Goal: Task Accomplishment & Management: Manage account settings

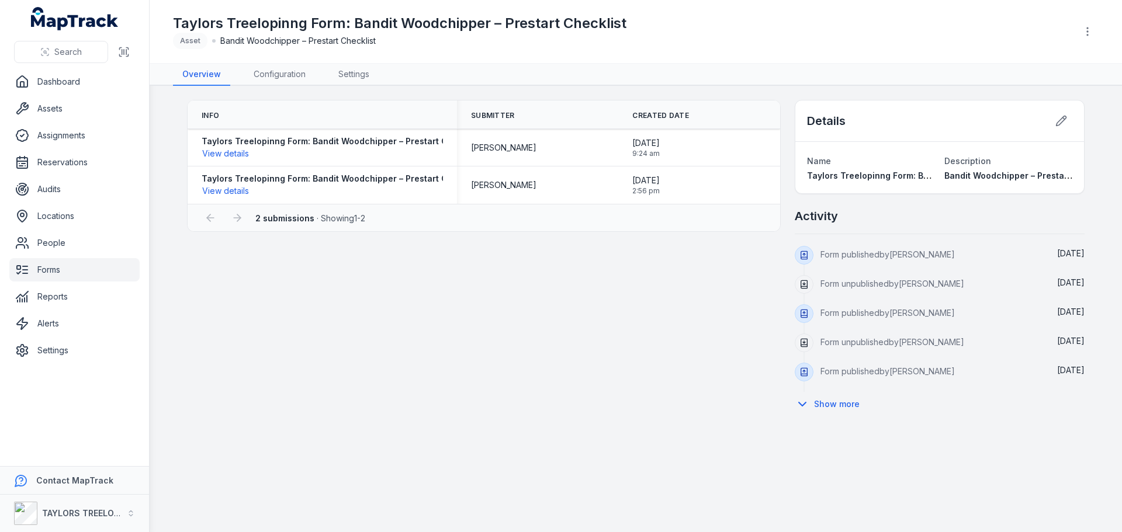
click at [43, 269] on link "Forms" at bounding box center [74, 269] width 130 height 23
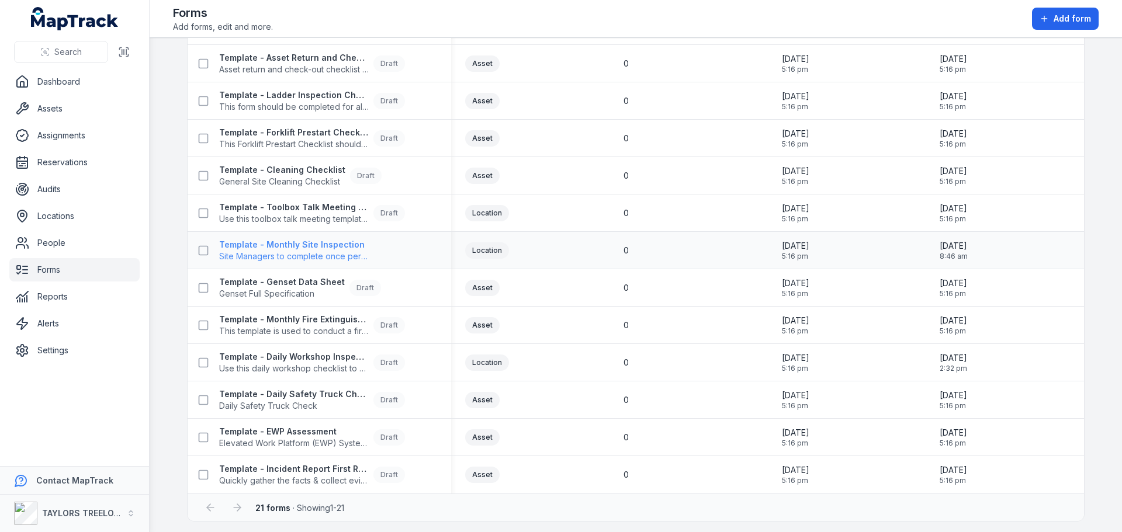
scroll to position [411, 0]
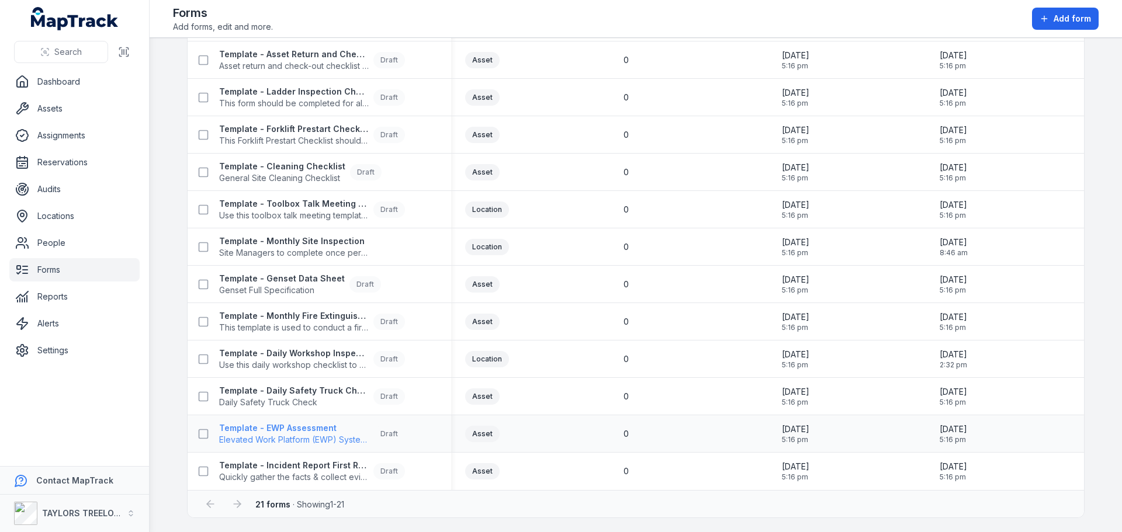
click at [290, 438] on span "Elevated Work Platform (EWP) System Assessment" at bounding box center [294, 440] width 150 height 12
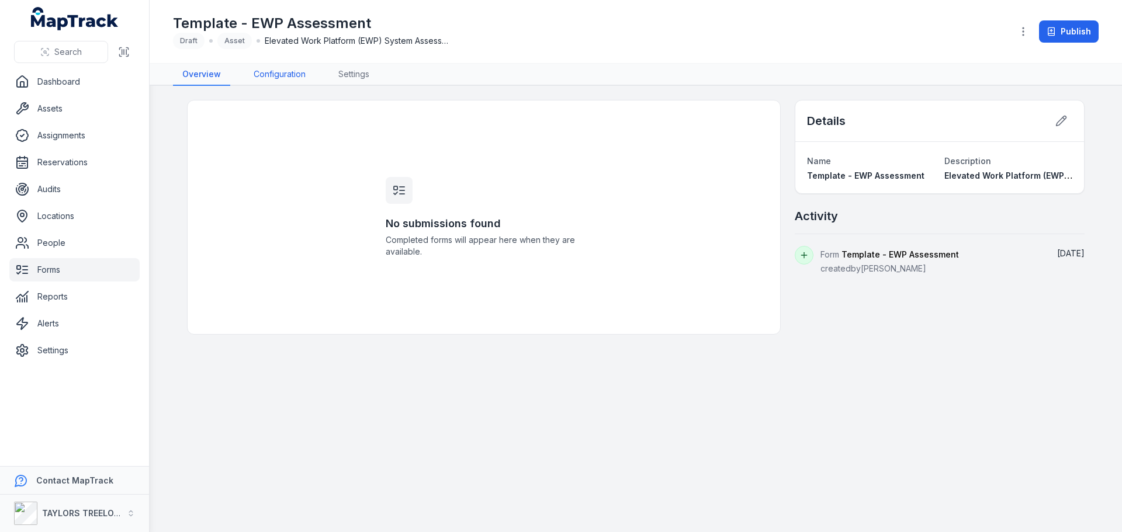
click at [283, 76] on link "Configuration" at bounding box center [279, 75] width 71 height 22
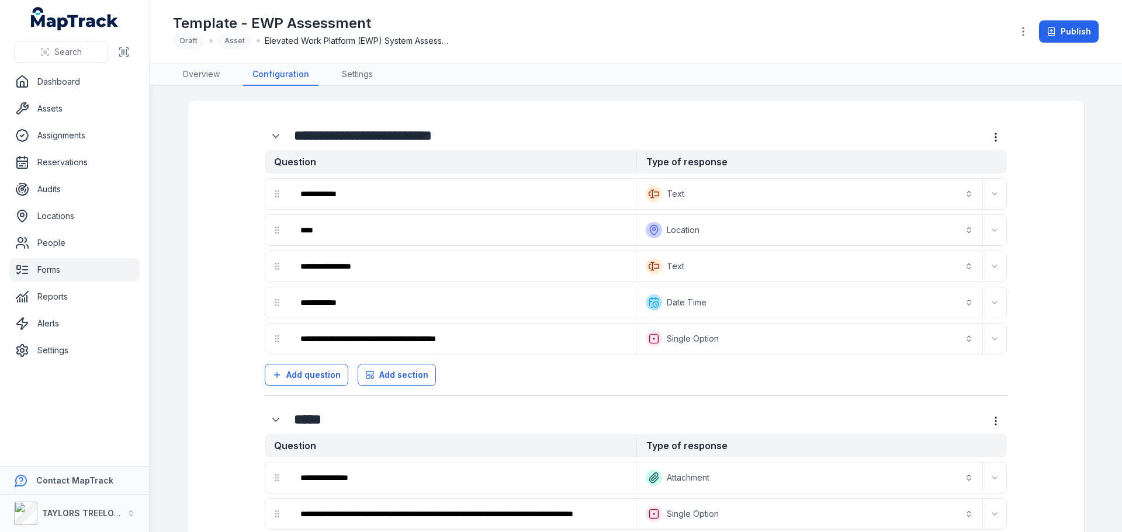
click at [58, 272] on link "Forms" at bounding box center [74, 269] width 130 height 23
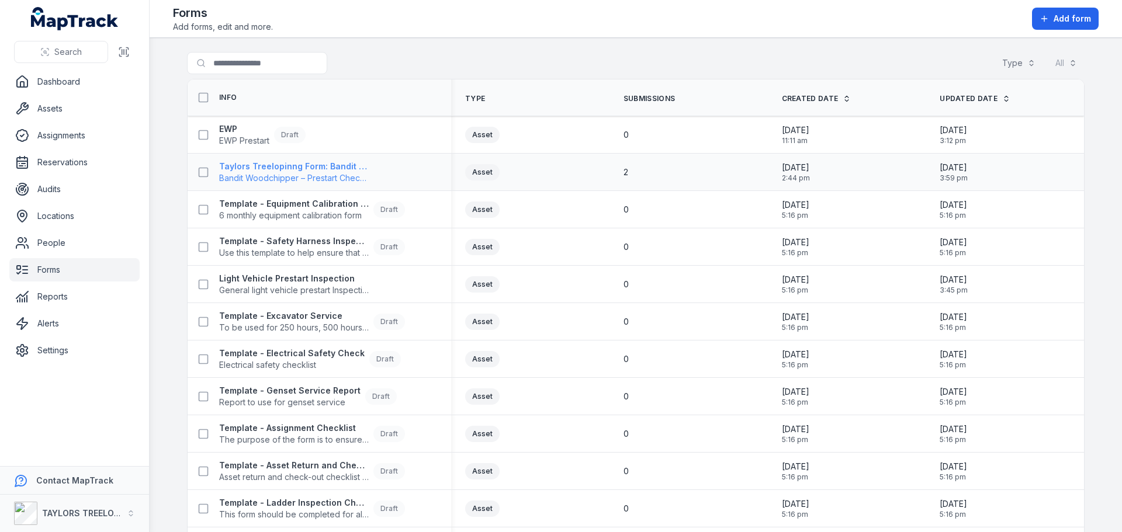
click at [279, 176] on span "Bandit Woodchipper – Prestart Checklist" at bounding box center [294, 178] width 150 height 12
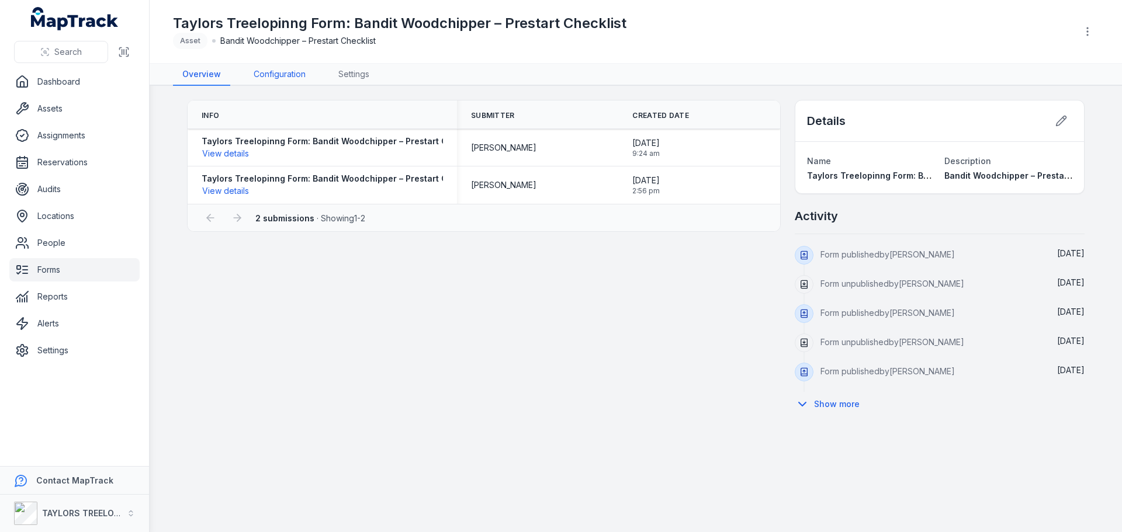
click at [287, 72] on link "Configuration" at bounding box center [279, 75] width 71 height 22
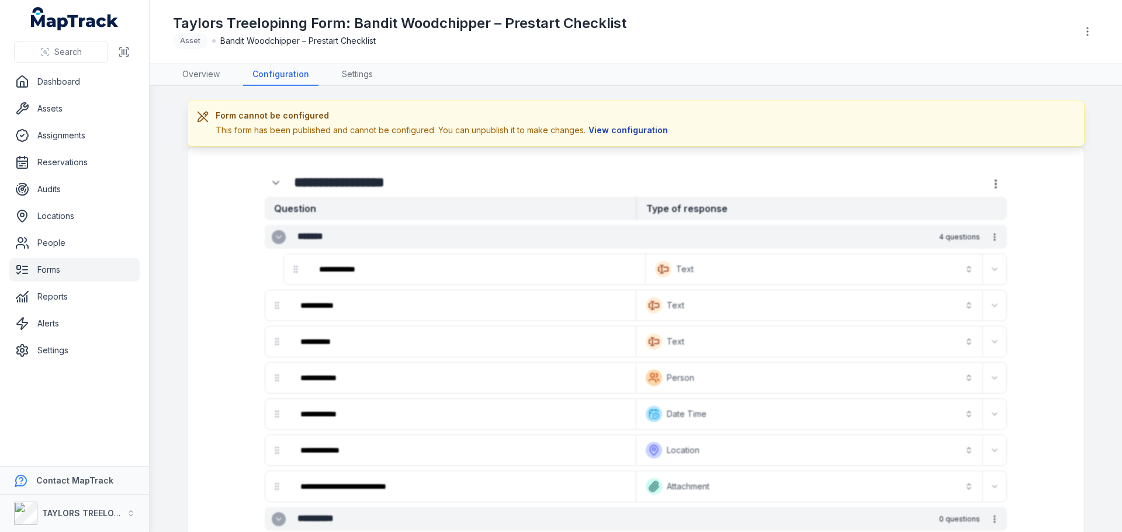
click at [636, 129] on button "View configuration" at bounding box center [627, 130] width 85 height 13
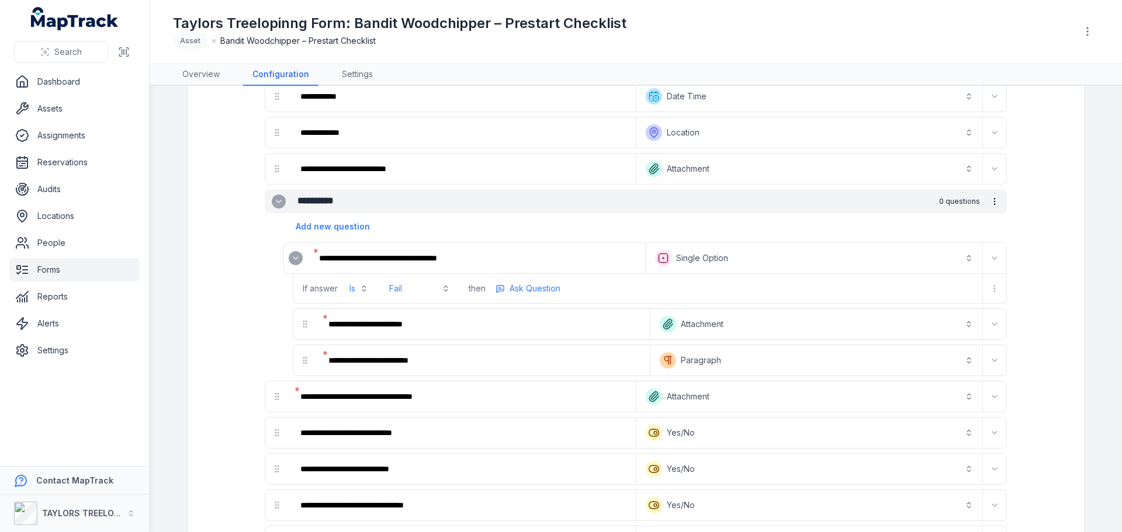
scroll to position [292, 0]
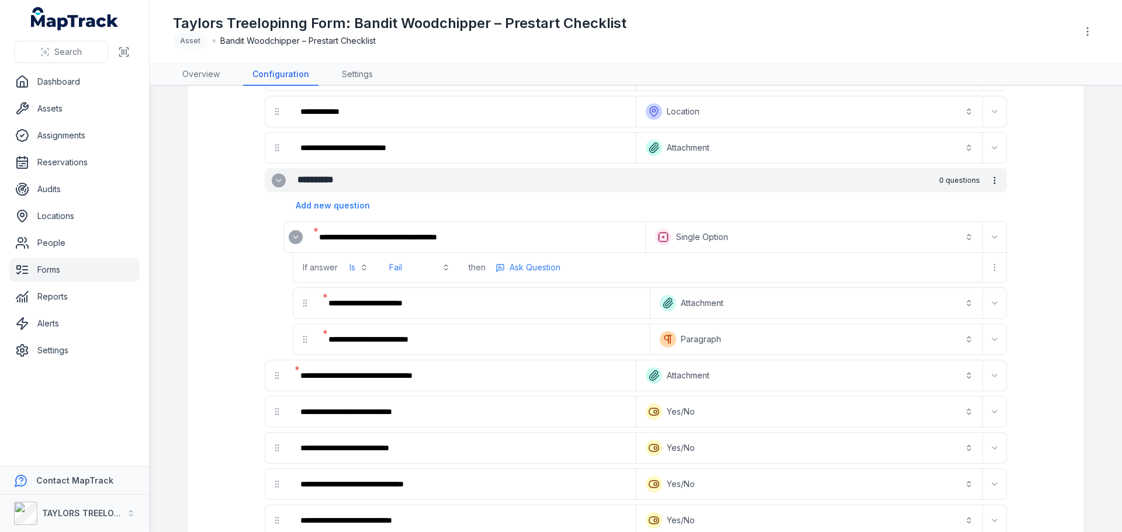
click at [294, 238] on icon "Expand" at bounding box center [295, 237] width 9 height 9
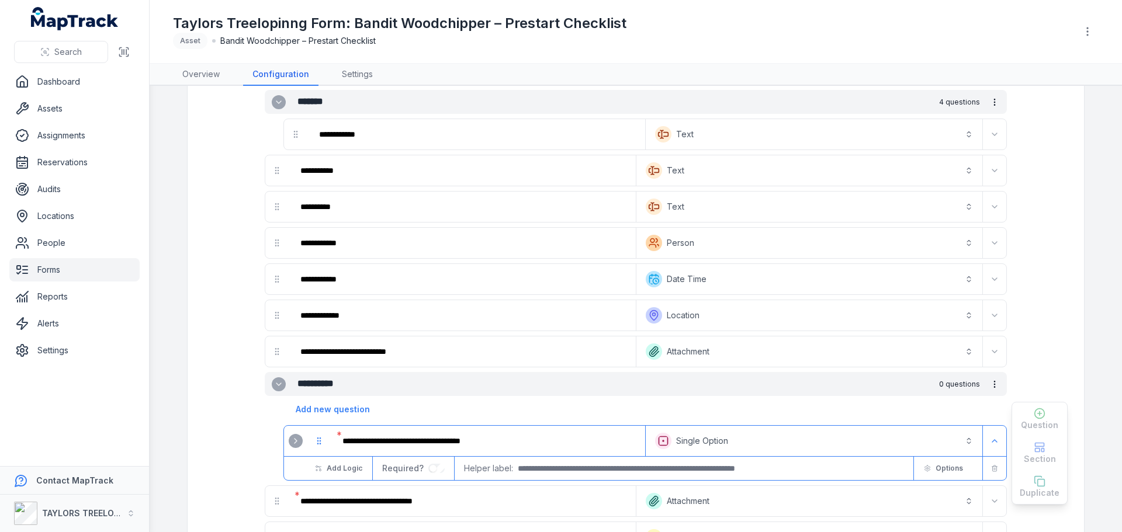
scroll to position [0, 0]
